Goal: Transaction & Acquisition: Purchase product/service

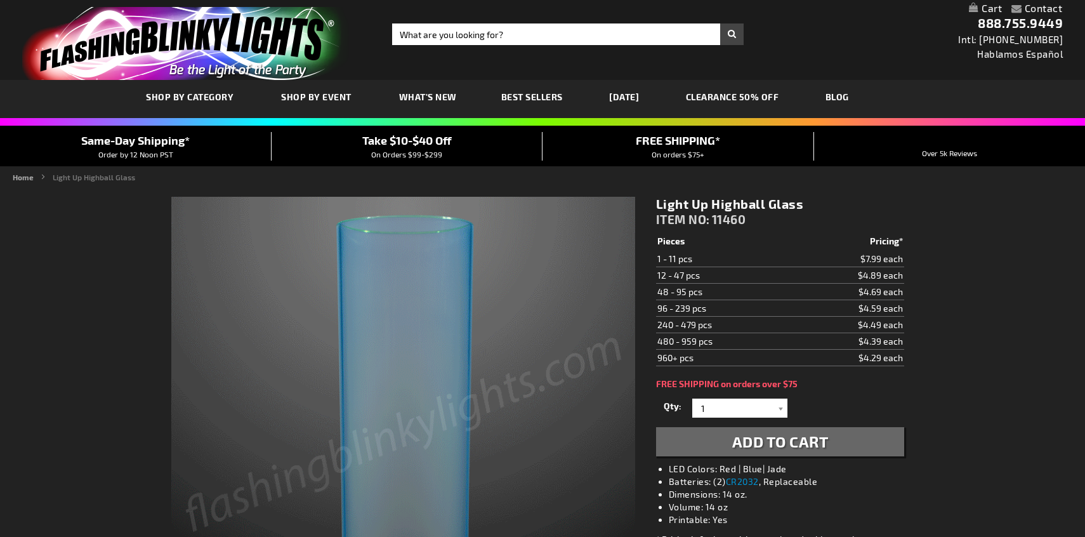
scroll to position [112, 0]
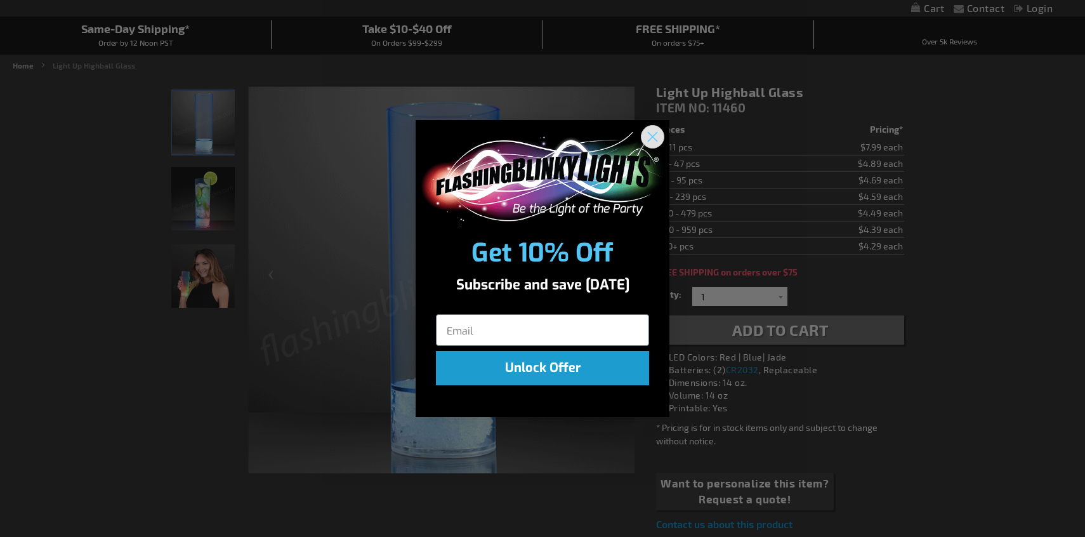
click at [654, 135] on circle "Close dialog" at bounding box center [652, 136] width 21 height 21
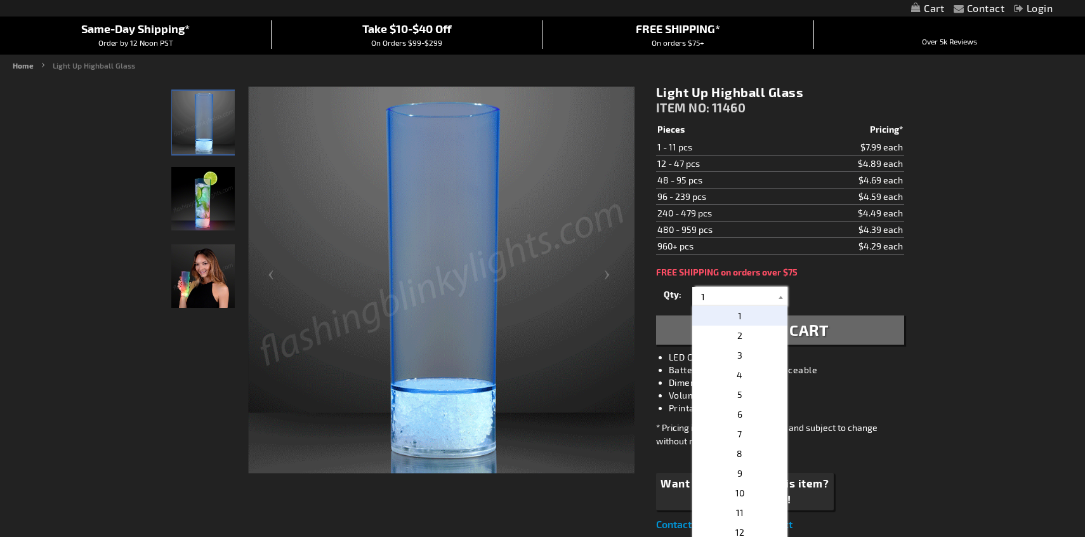
drag, startPoint x: 708, startPoint y: 298, endPoint x: 676, endPoint y: 298, distance: 31.7
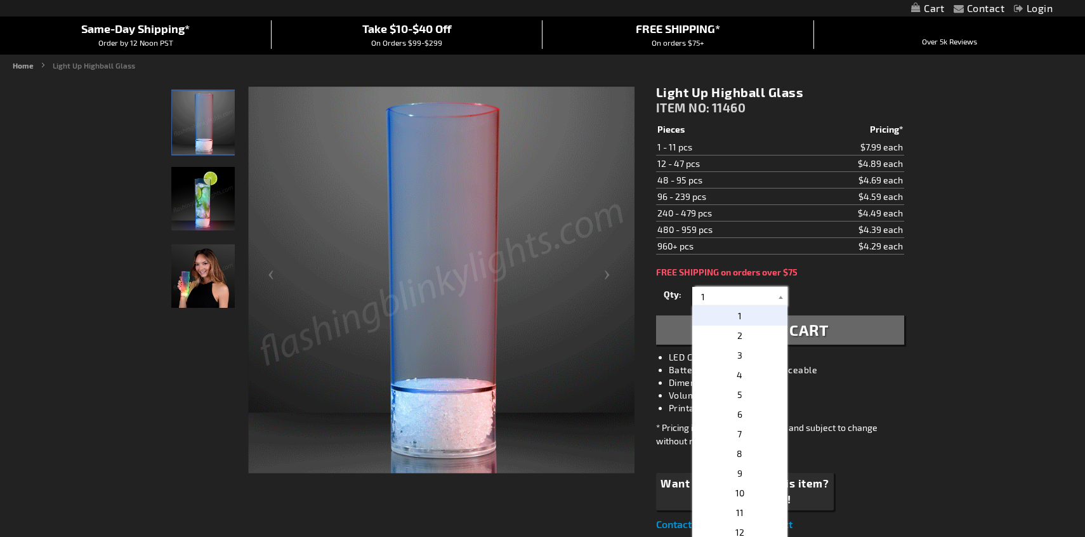
click at [679, 298] on div "Qty 1 2 3 4 5 6 7 8 9 10 11 12 24 36 48 60 72 84 96 108 120 132 144 156 168" at bounding box center [780, 296] width 248 height 25
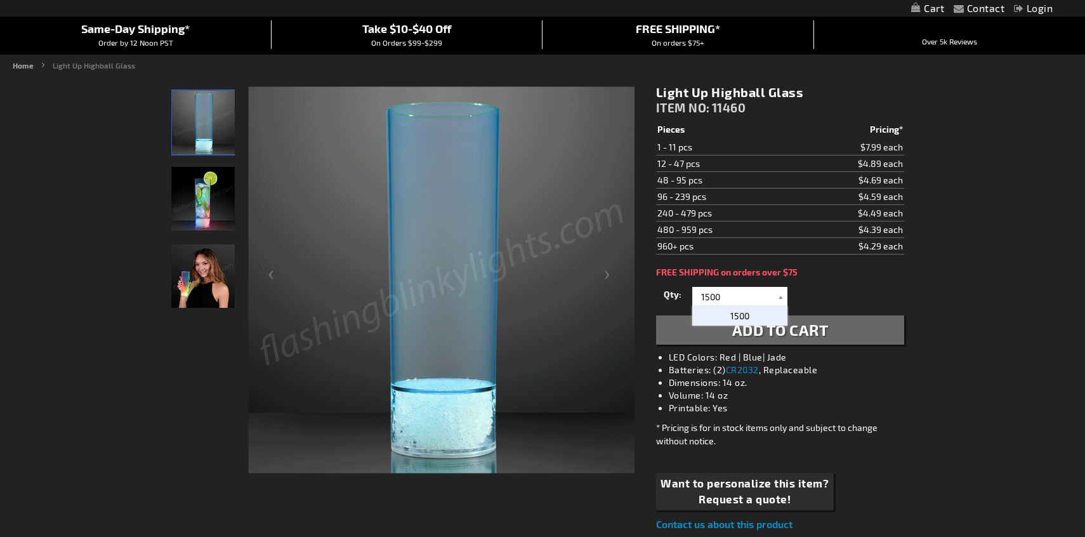
click at [730, 318] on span "1500" at bounding box center [739, 315] width 19 height 11
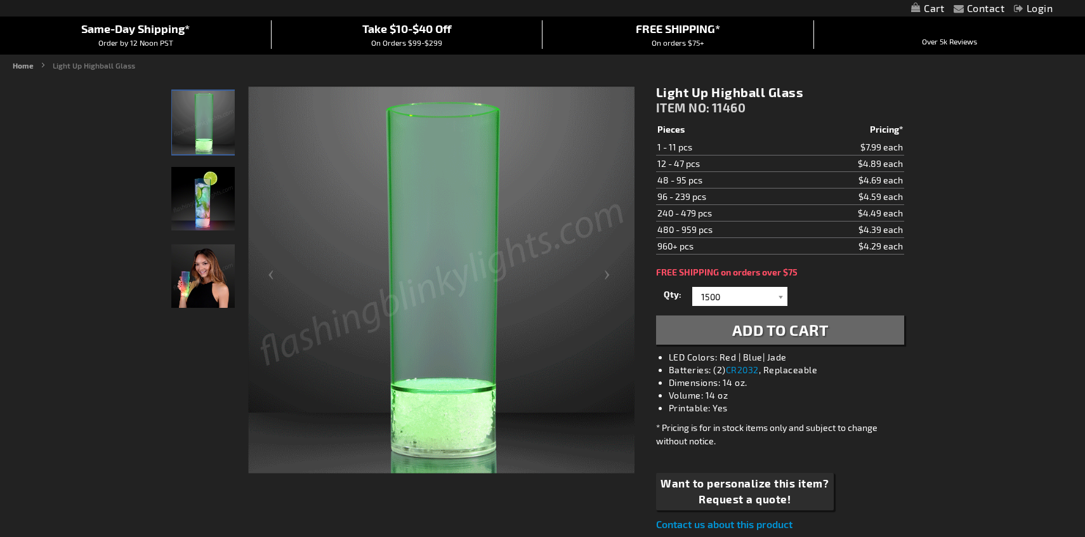
click at [732, 322] on span "Add to Cart" at bounding box center [780, 329] width 96 height 18
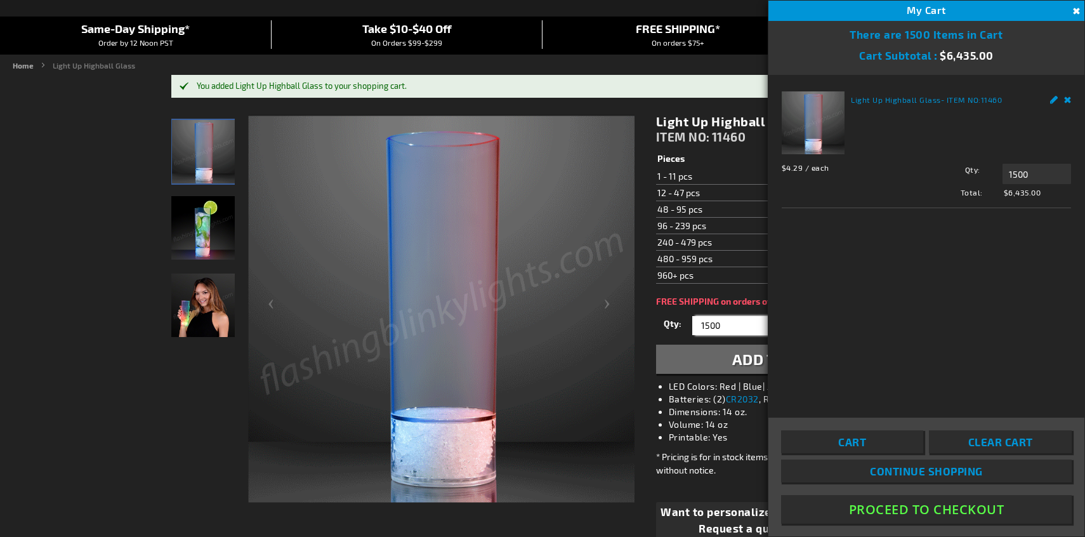
click at [731, 322] on input "1500" at bounding box center [741, 325] width 92 height 19
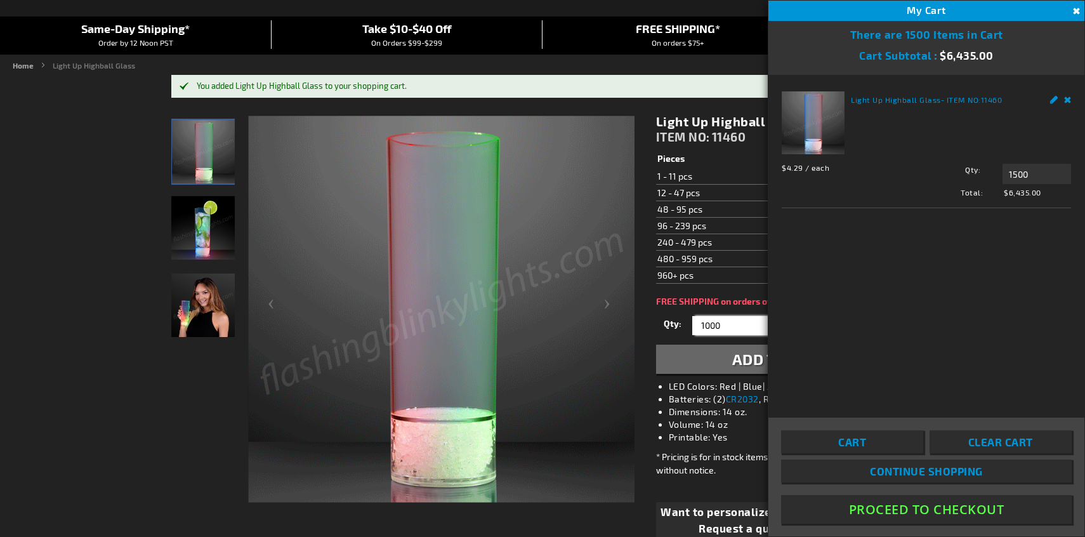
type input "1000"
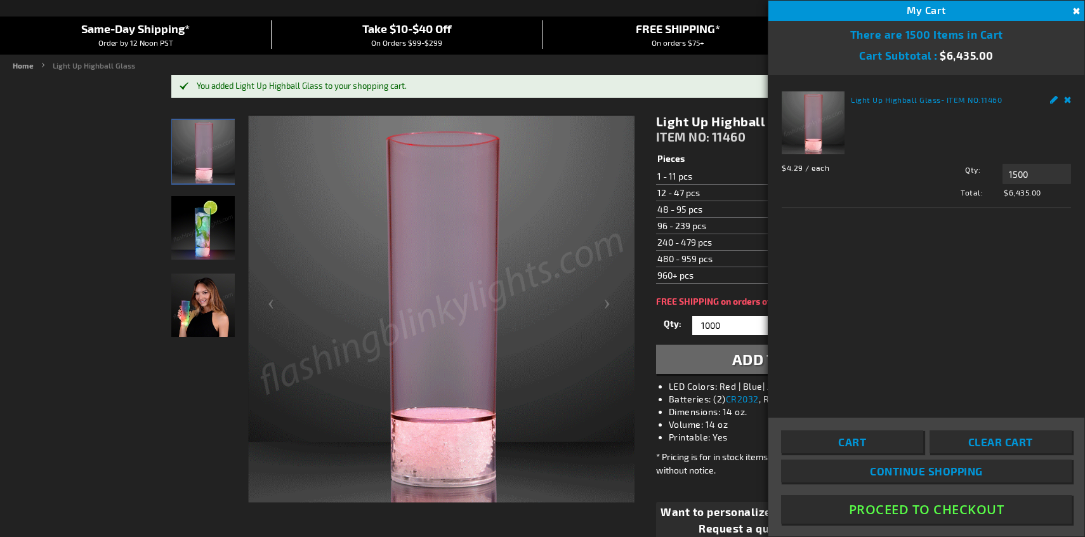
click at [721, 353] on button "Add to Cart" at bounding box center [780, 358] width 248 height 29
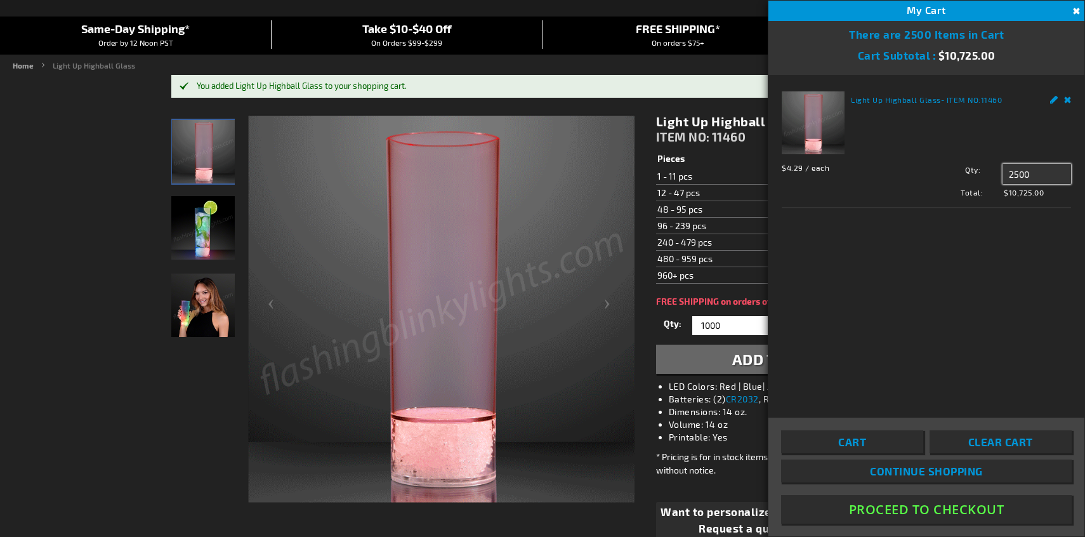
drag, startPoint x: 1035, startPoint y: 181, endPoint x: 1009, endPoint y: 167, distance: 30.4
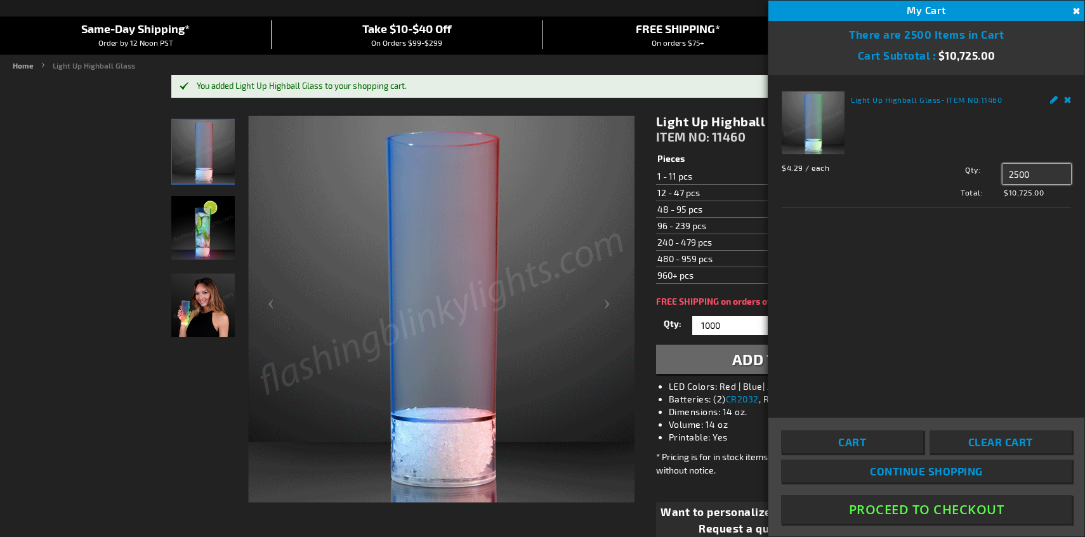
click at [1009, 167] on input "2500" at bounding box center [1036, 174] width 69 height 20
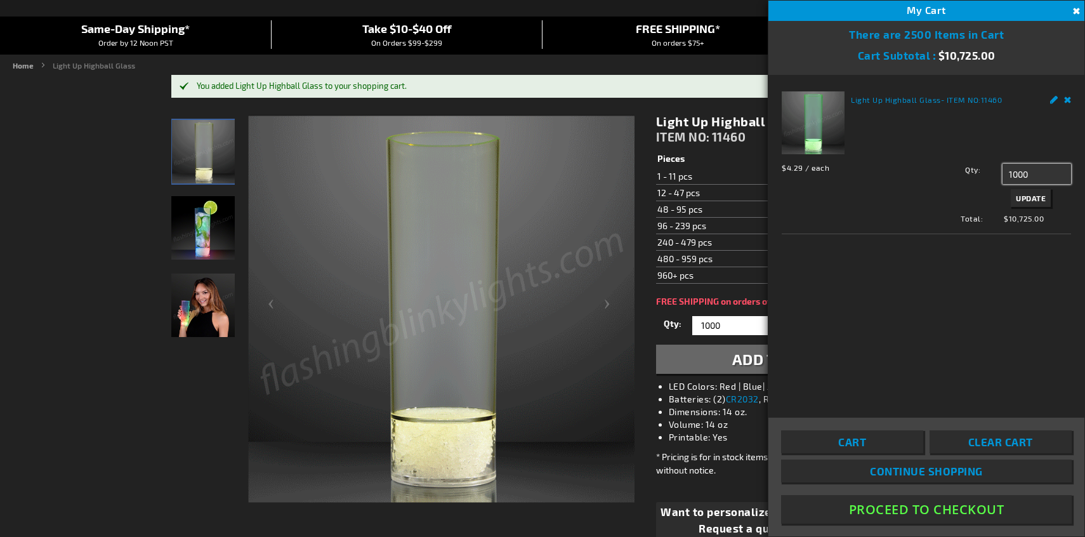
type input "1000"
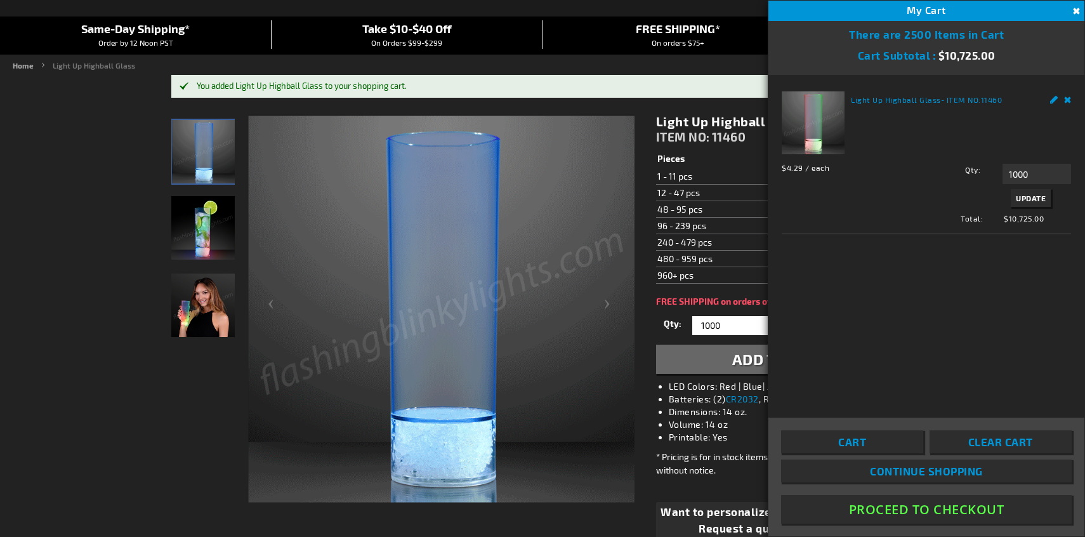
click at [1023, 198] on span "Update" at bounding box center [1031, 197] width 30 height 9
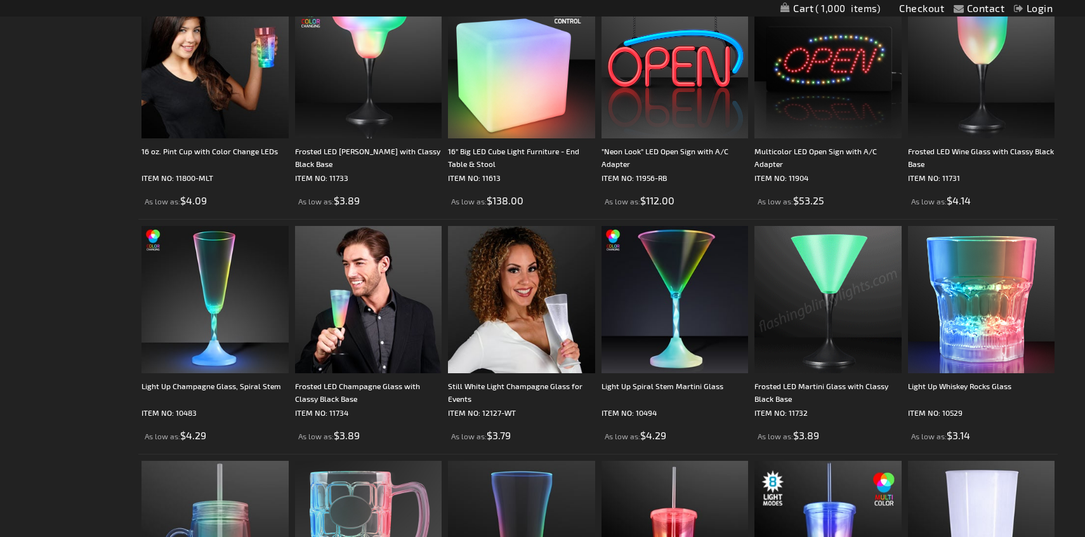
scroll to position [2321, 0]
